Goal: Task Accomplishment & Management: Manage account settings

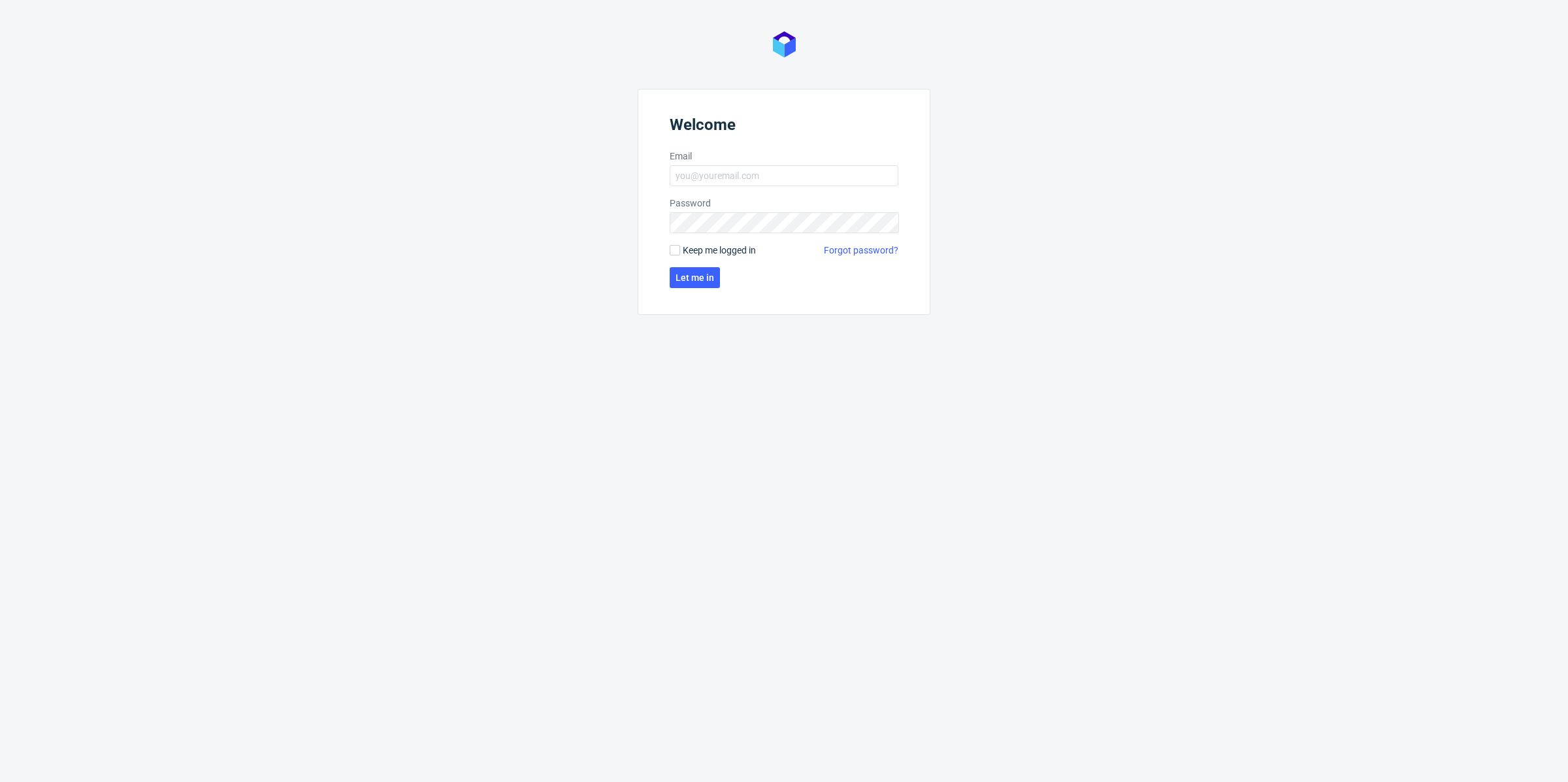
click at [785, 188] on form "Welcome Email Password Keep me logged in Forgot password? Let me in" at bounding box center [783, 201] width 293 height 226
click at [780, 173] on input "Email" at bounding box center [783, 175] width 229 height 20
type input "[EMAIL_ADDRESS][DOMAIN_NAME]"
click button "Let me in" at bounding box center [695, 277] width 51 height 20
click button "Let me in" at bounding box center [695, 299] width 51 height 20
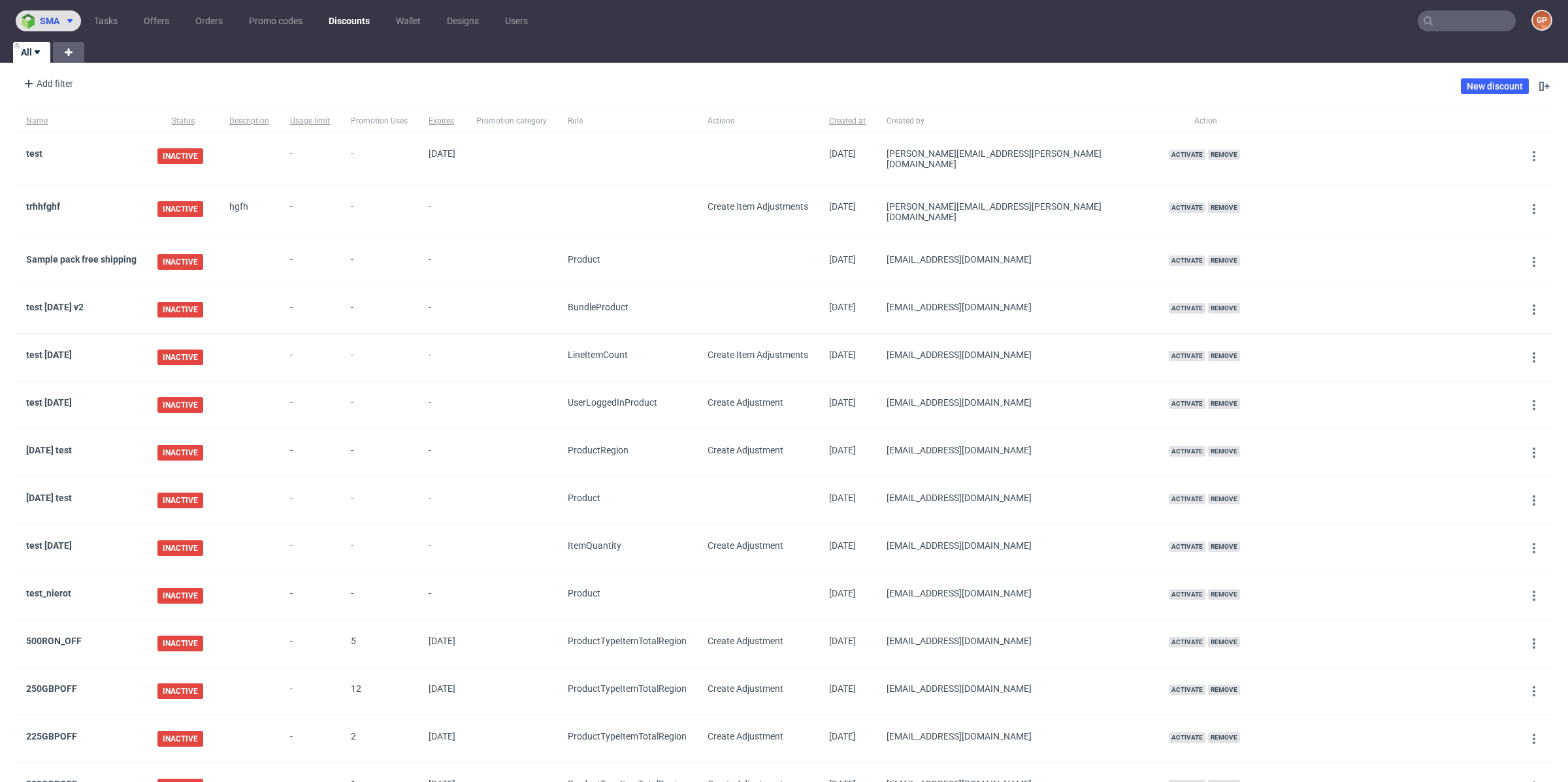
click at [70, 20] on use at bounding box center [69, 20] width 5 height 4
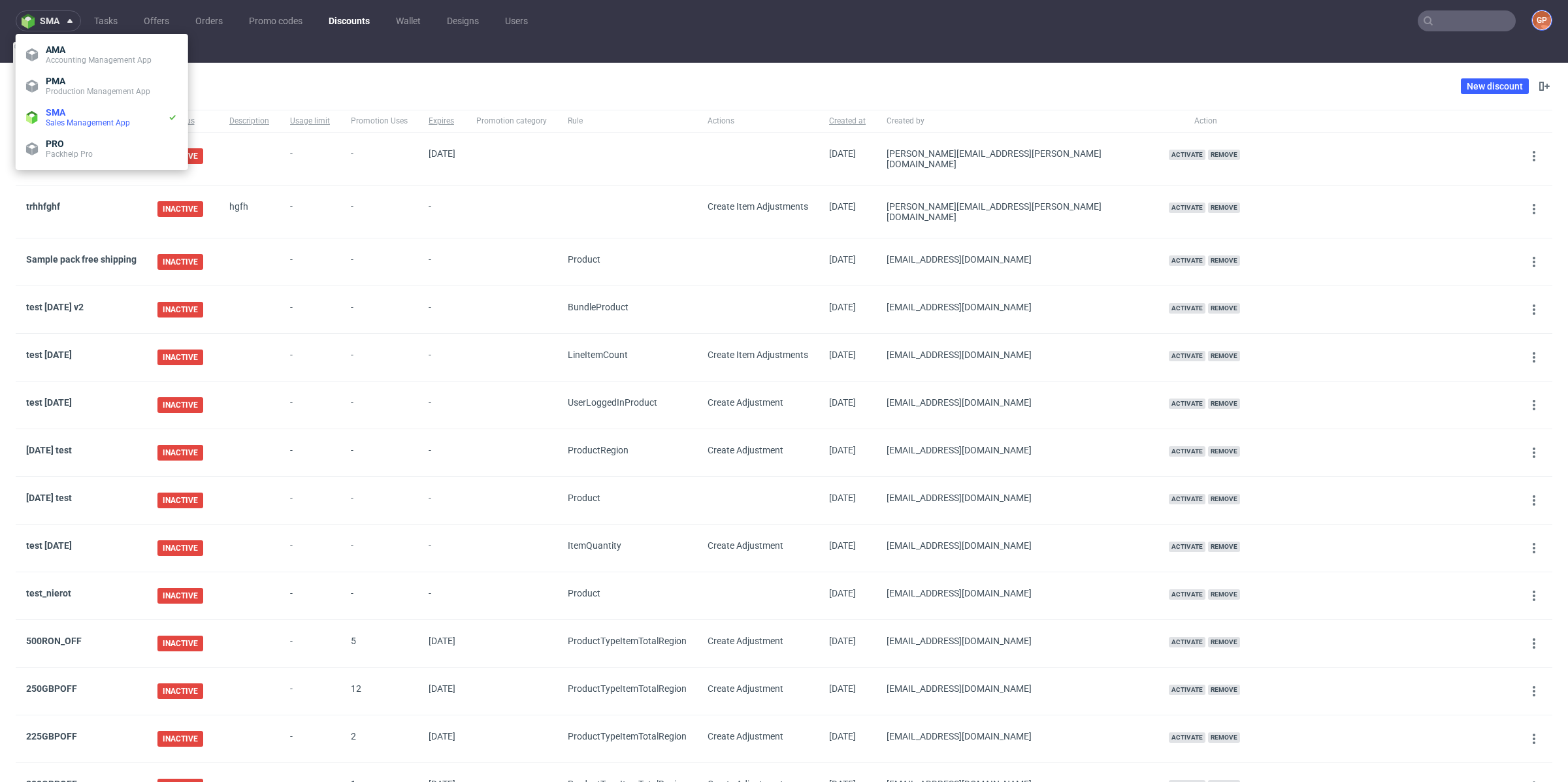
click at [1532, 18] on figcaption "GP" at bounding box center [1541, 19] width 18 height 18
click at [1463, 91] on li "Settings" at bounding box center [1479, 100] width 162 height 23
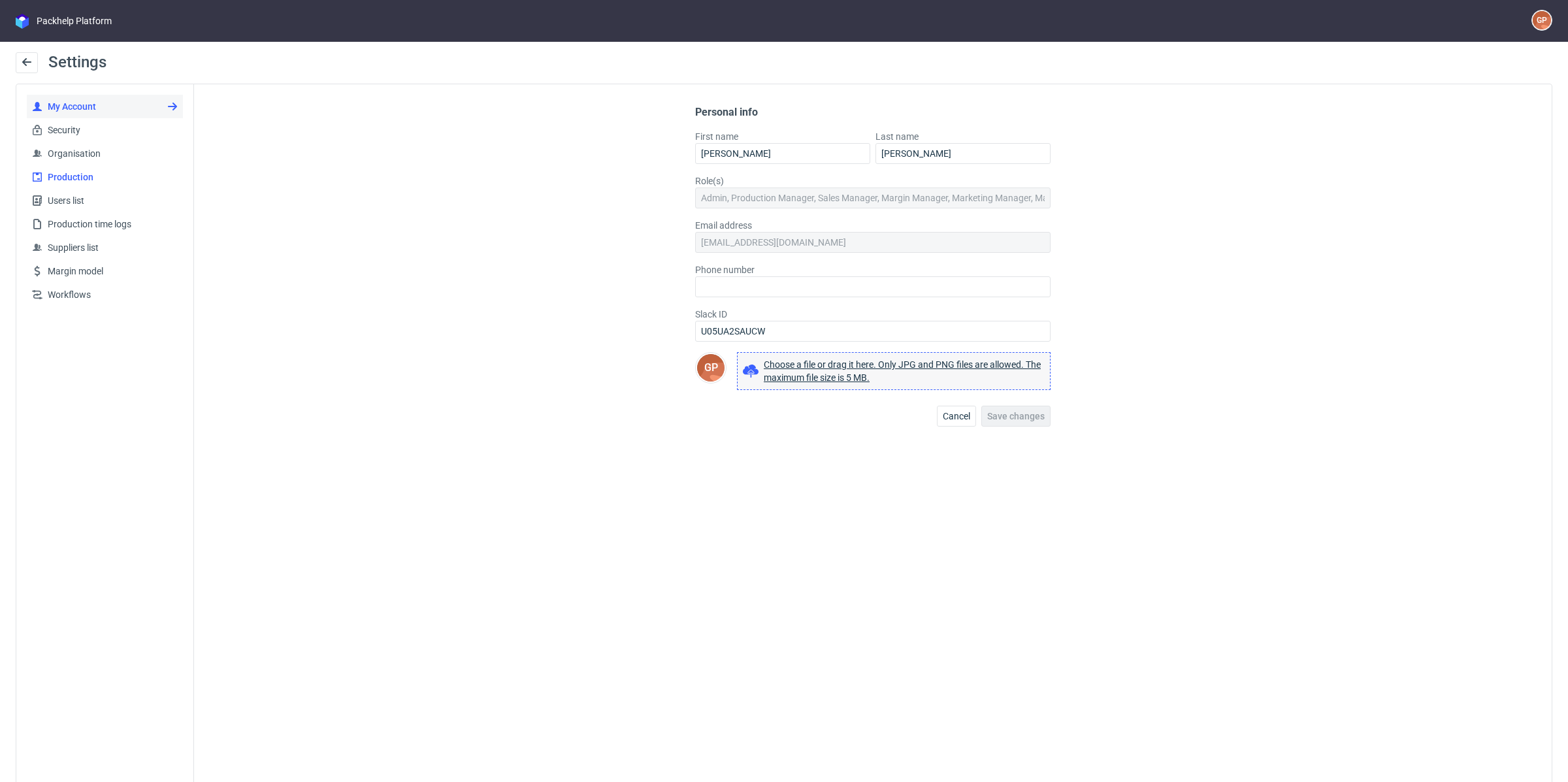
click at [94, 183] on span "Production" at bounding box center [110, 176] width 135 height 13
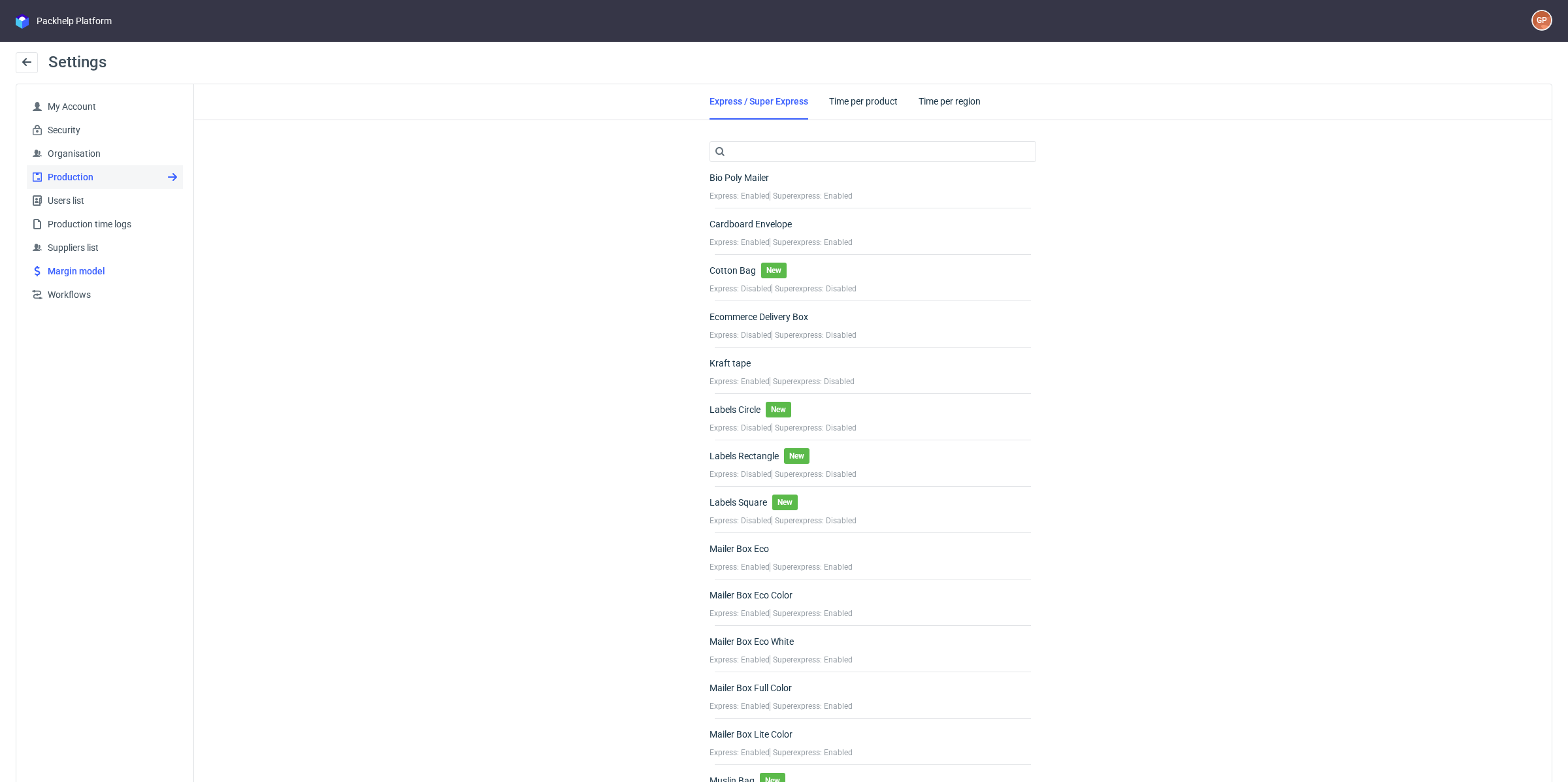
click at [91, 267] on span "Margin model" at bounding box center [110, 270] width 135 height 13
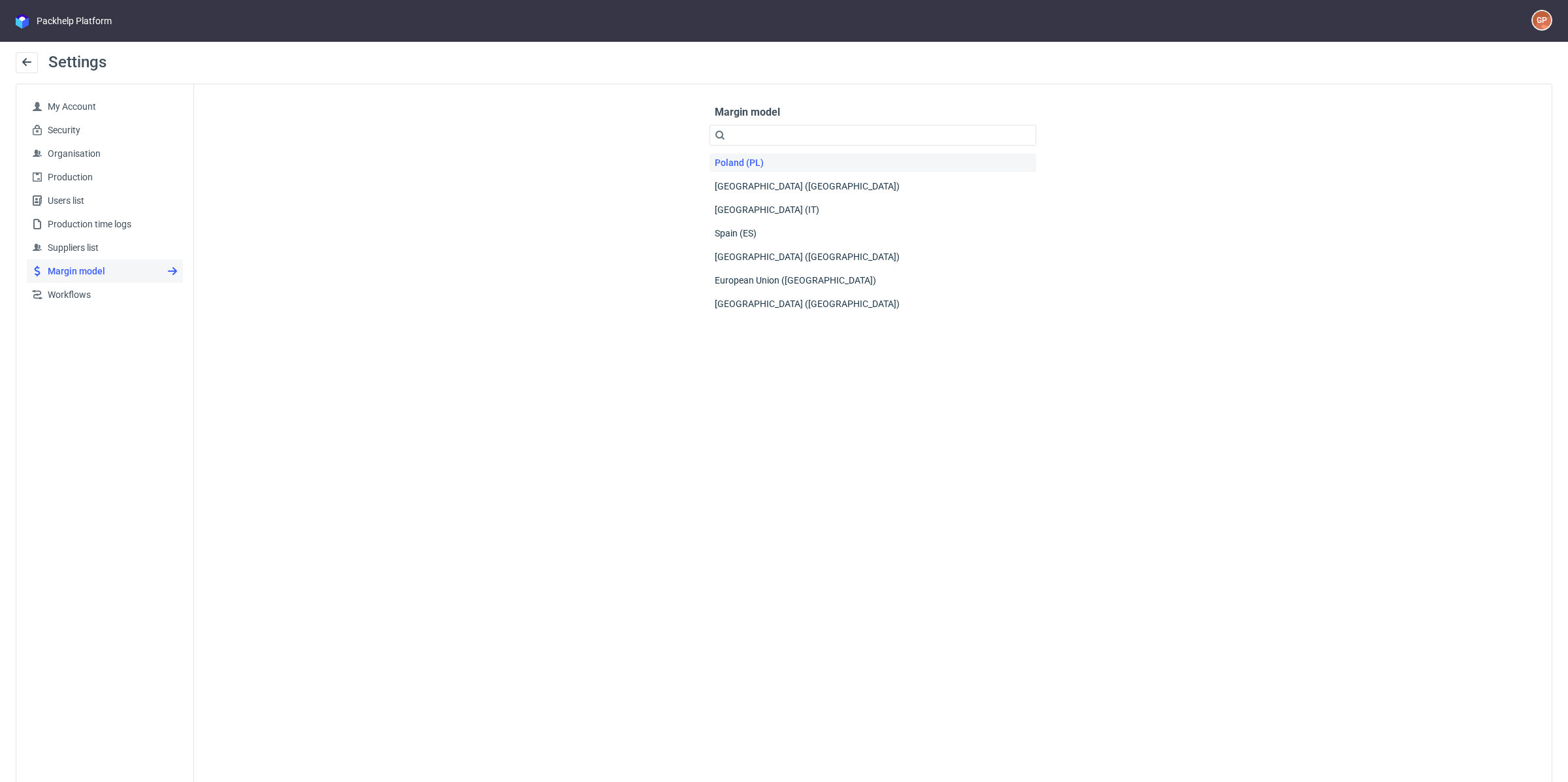
click at [774, 161] on div "Poland (PL)" at bounding box center [873, 162] width 327 height 18
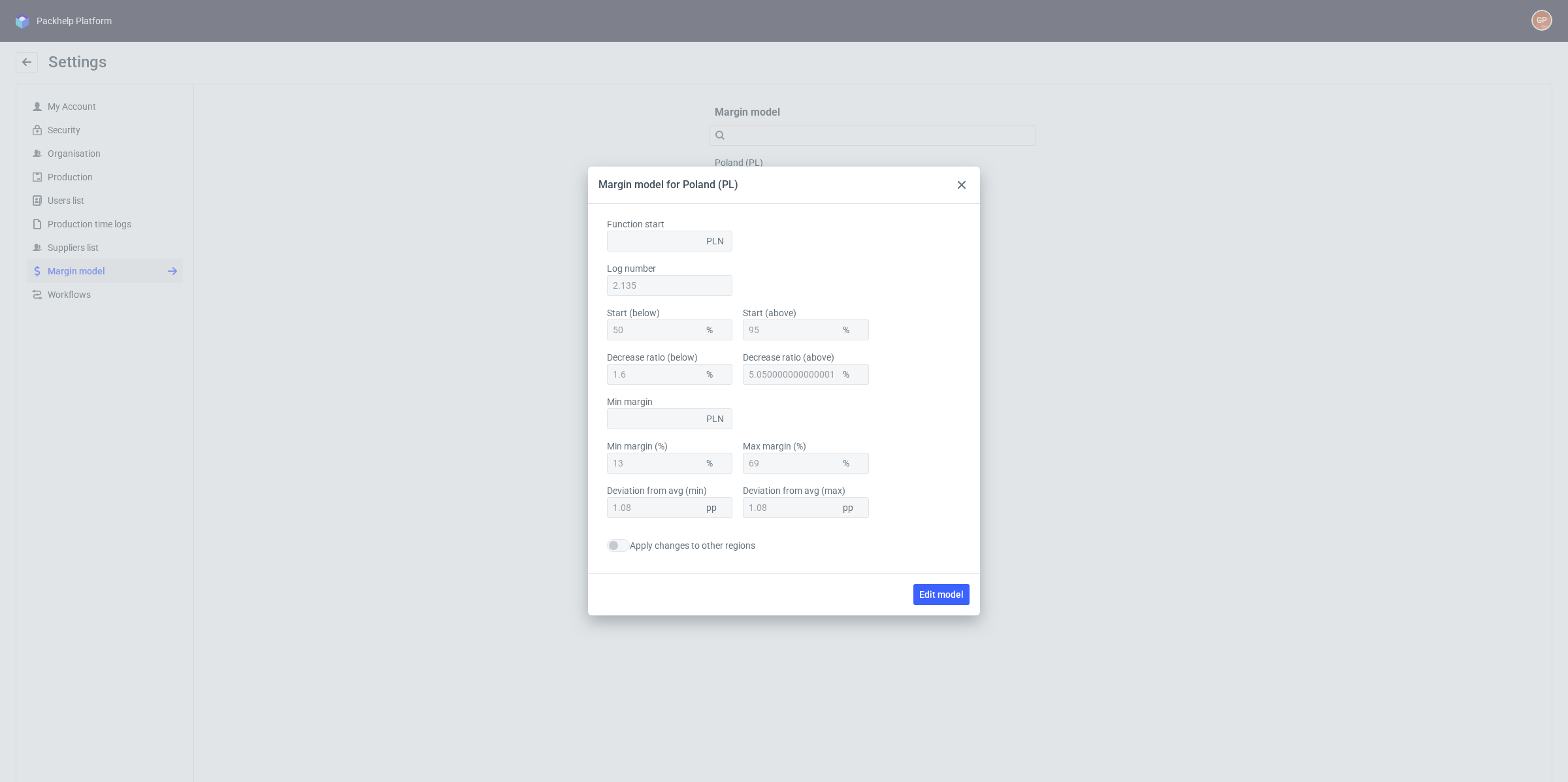
click at [687, 504] on div "1.08 pp" at bounding box center [670, 507] width 126 height 20
click at [934, 595] on span "Edit model" at bounding box center [942, 593] width 45 height 9
click at [695, 485] on label "Deviation from avg (min) 1.08 pp" at bounding box center [670, 502] width 126 height 33
click at [695, 497] on input "1.08" at bounding box center [670, 507] width 126 height 20
click at [695, 485] on label "Deviation from avg (min) 1.08 pp" at bounding box center [670, 502] width 126 height 33
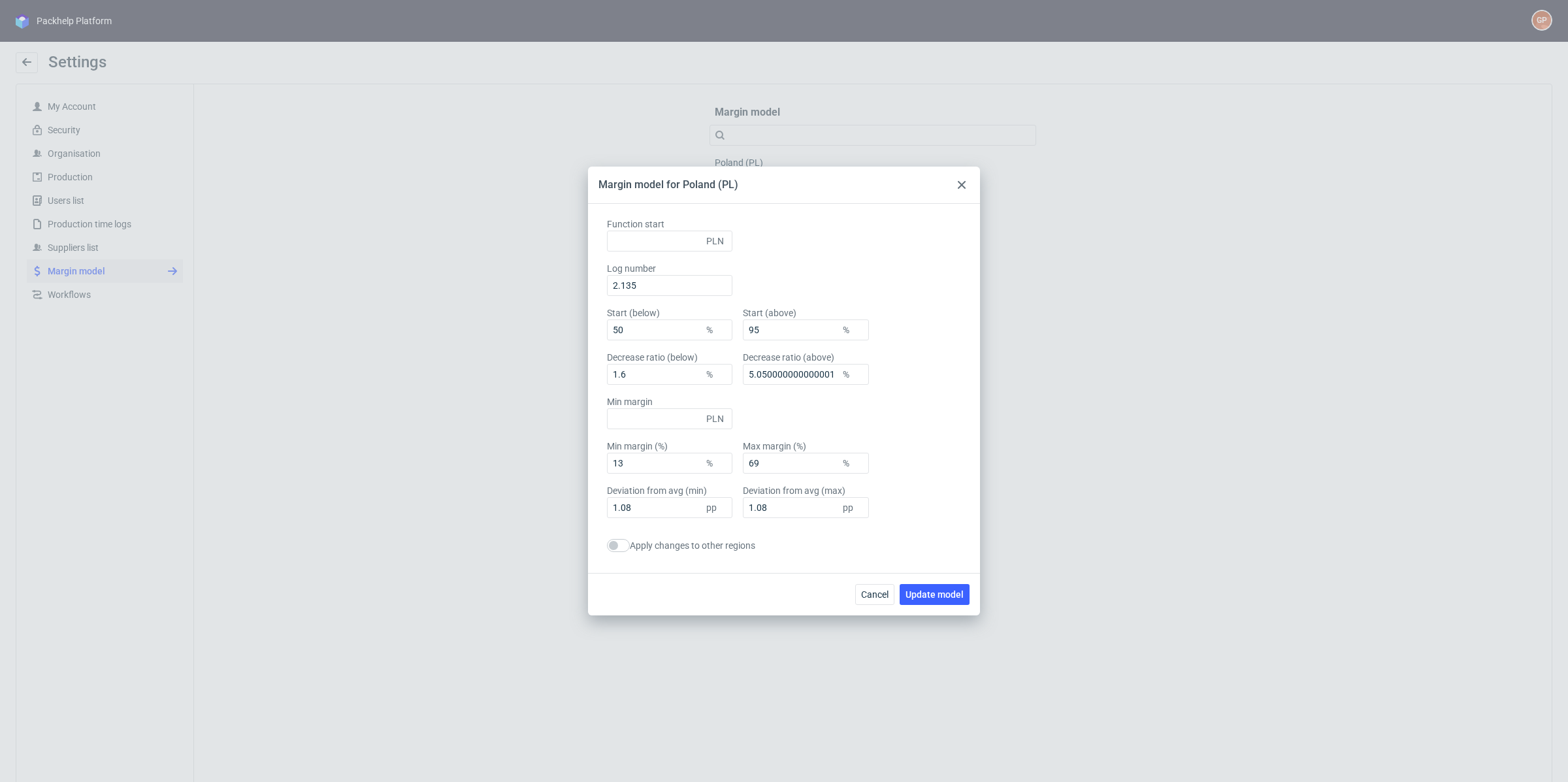
click at [695, 497] on input "1.08" at bounding box center [670, 507] width 126 height 20
click at [695, 489] on label "Deviation from avg (min) 1.08 pp" at bounding box center [670, 502] width 126 height 33
click at [695, 497] on input "1.08" at bounding box center [670, 507] width 126 height 20
click at [695, 489] on label "Deviation from avg (min) 1.08 pp" at bounding box center [670, 502] width 126 height 33
click at [695, 497] on input "1.08" at bounding box center [670, 507] width 126 height 20
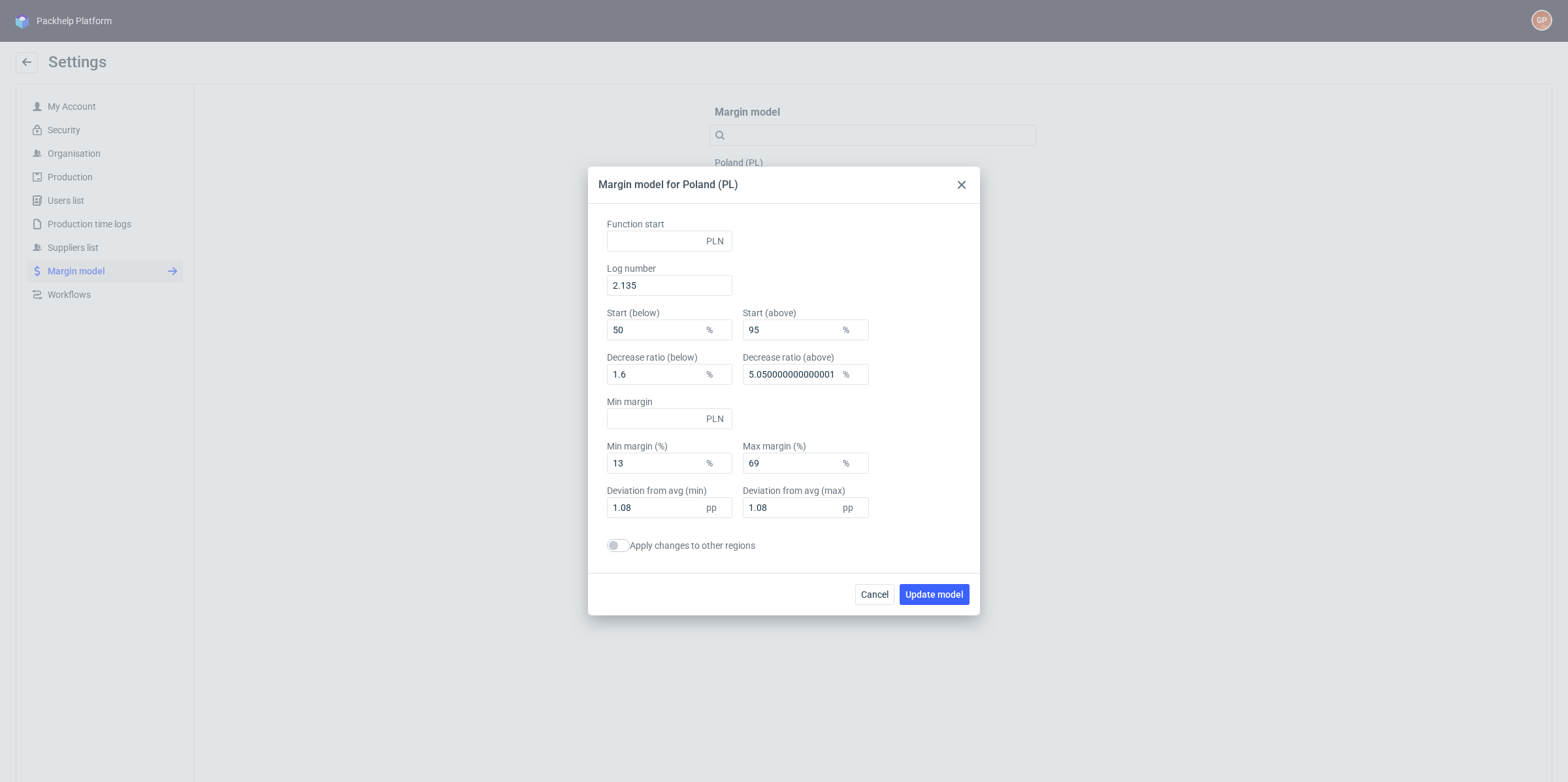
click at [961, 187] on icon at bounding box center [961, 185] width 8 height 8
